Goal: Information Seeking & Learning: Learn about a topic

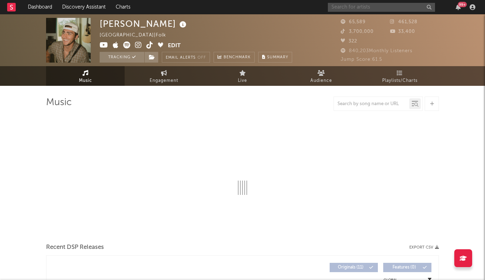
click at [371, 7] on input "text" at bounding box center [381, 7] width 107 height 9
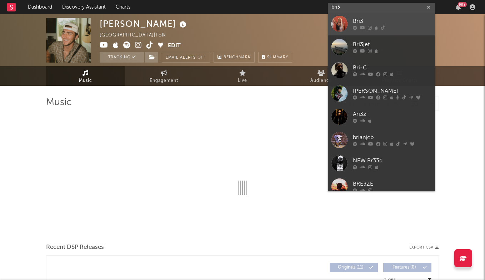
type input "bri3"
click at [369, 21] on div "Bri3" at bounding box center [392, 21] width 79 height 9
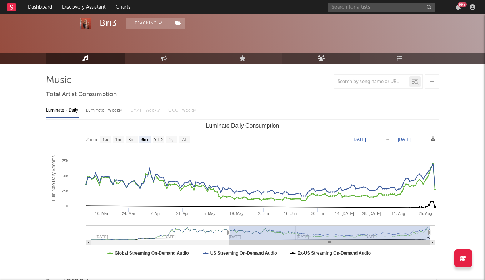
scroll to position [24, 0]
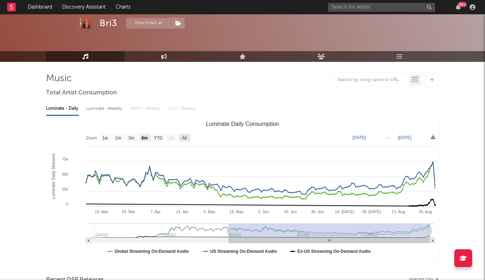
click at [185, 137] on text "All" at bounding box center [184, 137] width 5 height 5
select select "All"
type input "[DATE]"
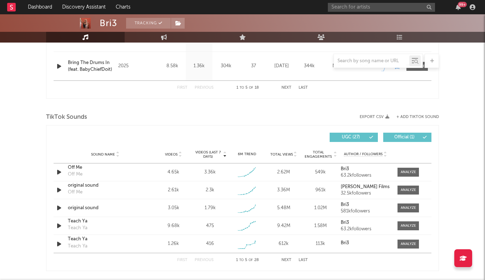
scroll to position [421, 0]
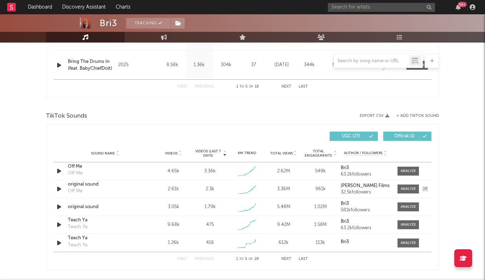
click at [79, 187] on div "original sound" at bounding box center [105, 184] width 75 height 7
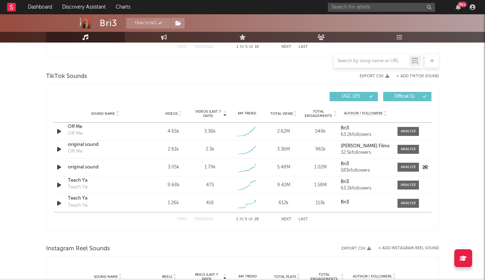
scroll to position [461, 0]
click at [408, 128] on div at bounding box center [408, 130] width 15 height 5
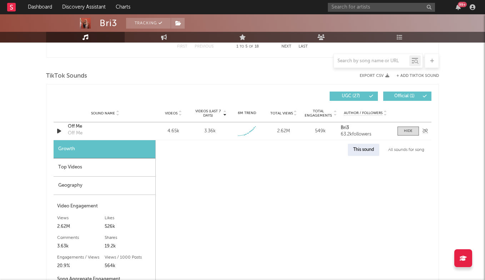
select select "1w"
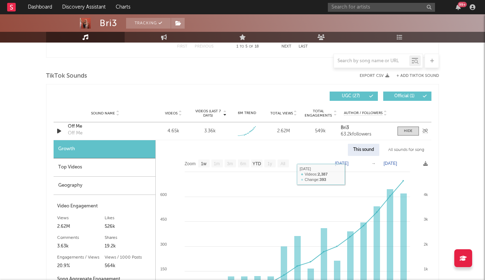
click at [72, 127] on div "Off Me" at bounding box center [105, 126] width 75 height 7
click at [378, 8] on input "text" at bounding box center [381, 7] width 107 height 9
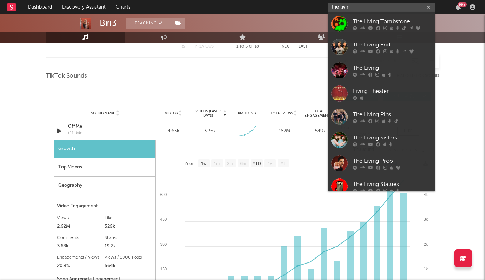
type input "the living"
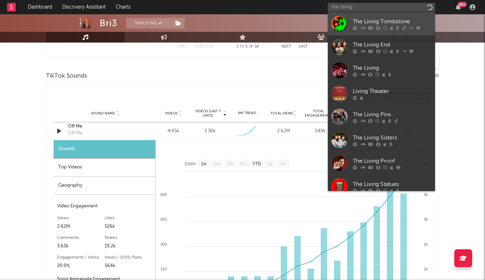
drag, startPoint x: 378, startPoint y: 8, endPoint x: 388, endPoint y: 22, distance: 17.2
click at [388, 22] on div "The Living Tombstone" at bounding box center [392, 21] width 79 height 9
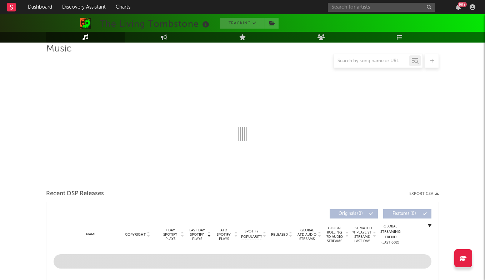
scroll to position [54, 0]
select select "6m"
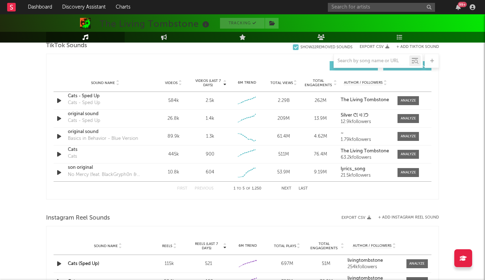
scroll to position [490, 0]
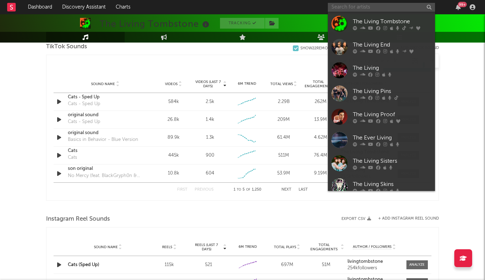
click at [353, 11] on input "text" at bounding box center [381, 7] width 107 height 9
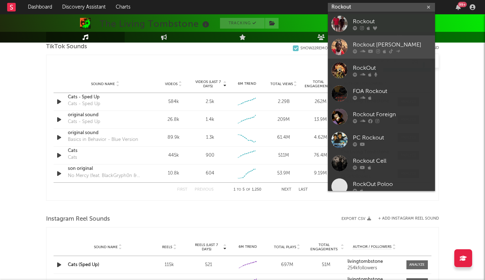
type input "Rockout"
click at [359, 41] on div "Rockout [PERSON_NAME]" at bounding box center [392, 44] width 79 height 9
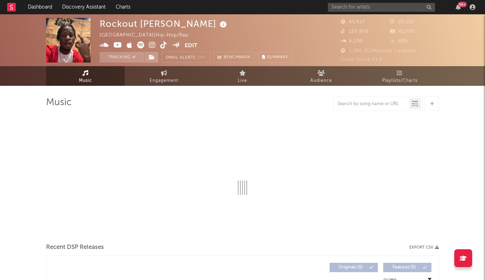
select select "6m"
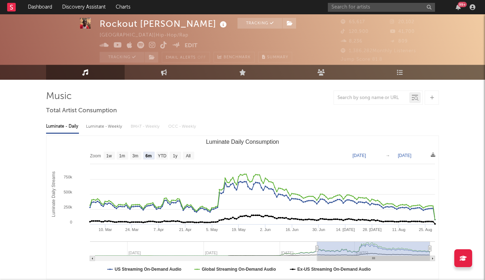
scroll to position [3, 0]
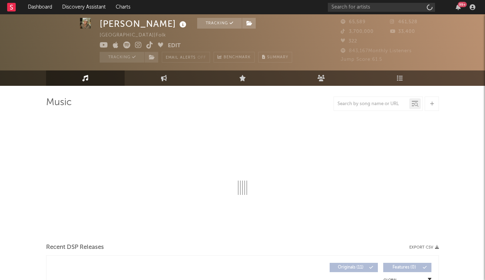
select select "6m"
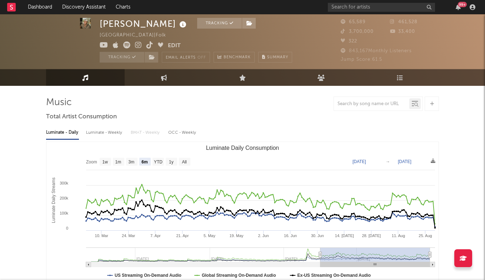
scroll to position [7, 0]
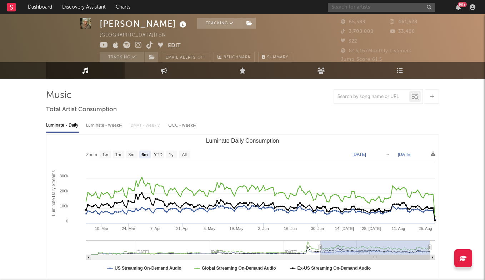
click at [361, 5] on input "text" at bounding box center [381, 7] width 107 height 9
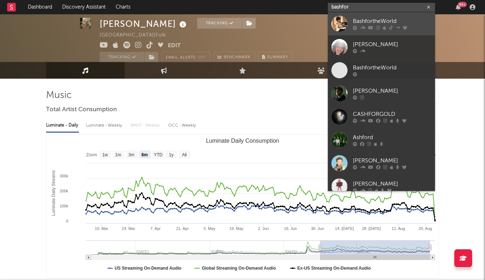
type input "bashfor"
click at [383, 22] on div "BashfortheWorld" at bounding box center [392, 21] width 79 height 9
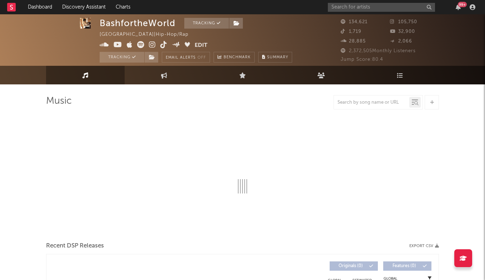
scroll to position [3, 0]
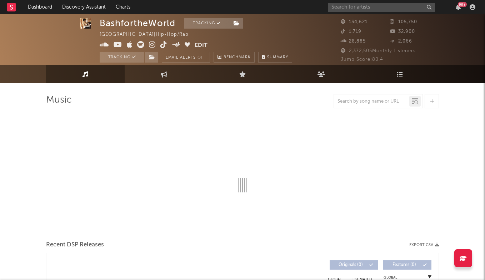
select select "6m"
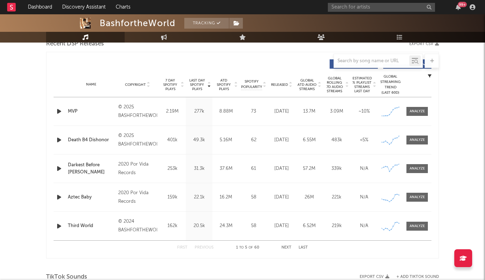
scroll to position [281, 0]
